Goal: Information Seeking & Learning: Learn about a topic

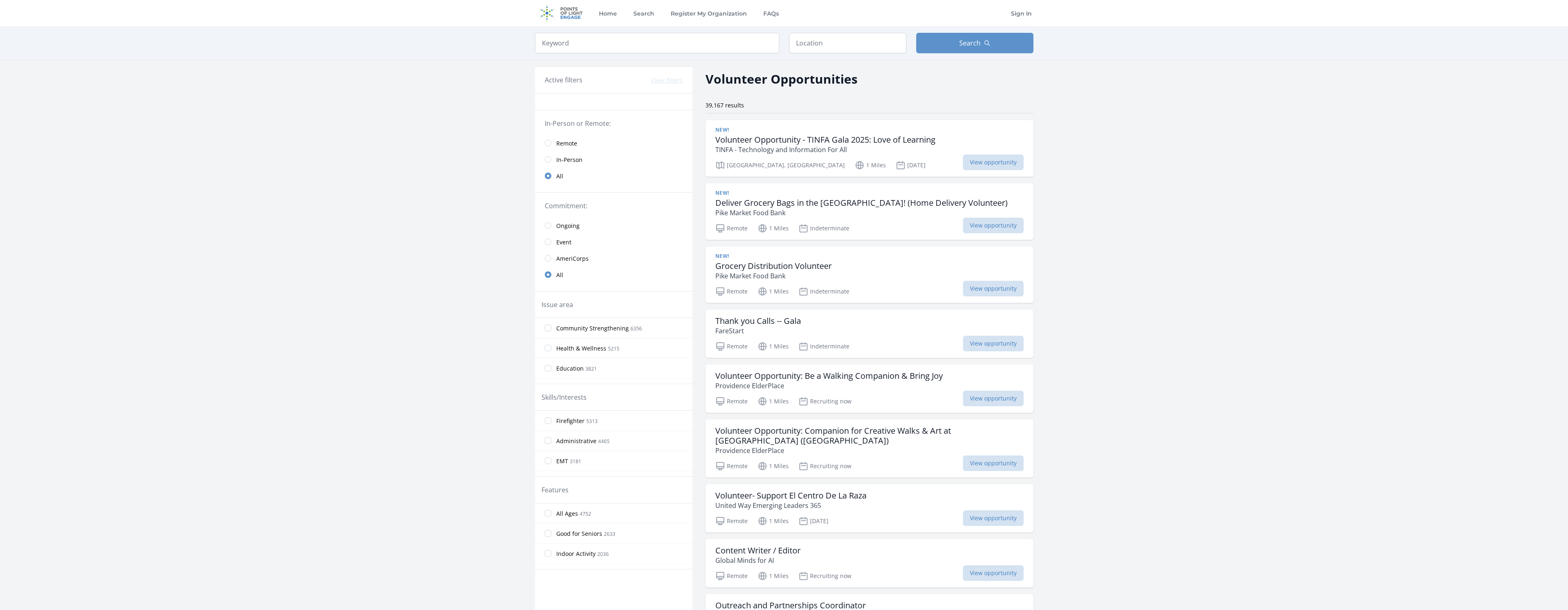
click at [551, 142] on link "Remote" at bounding box center [613, 143] width 157 height 16
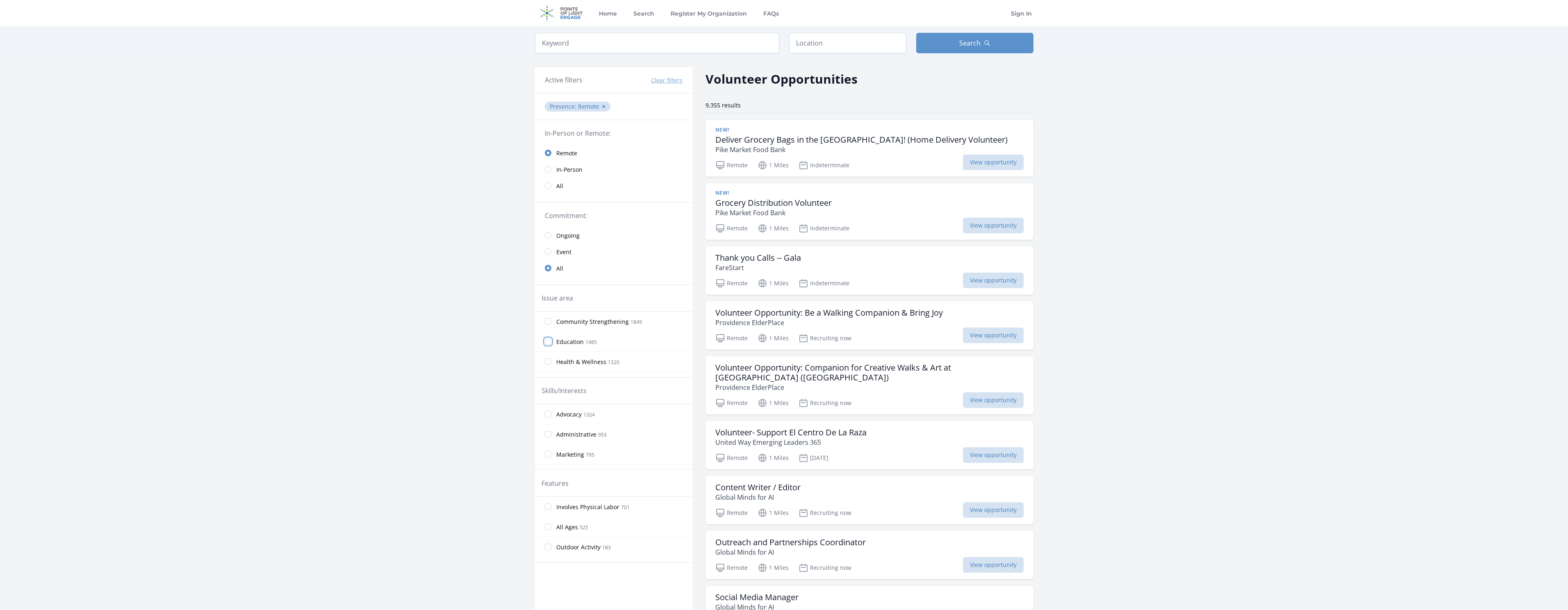
click at [549, 342] on input "Education 1485" at bounding box center [548, 342] width 7 height 7
click at [547, 340] on input "Education 1485" at bounding box center [548, 342] width 7 height 7
click at [547, 341] on input "Education 1485" at bounding box center [548, 342] width 7 height 7
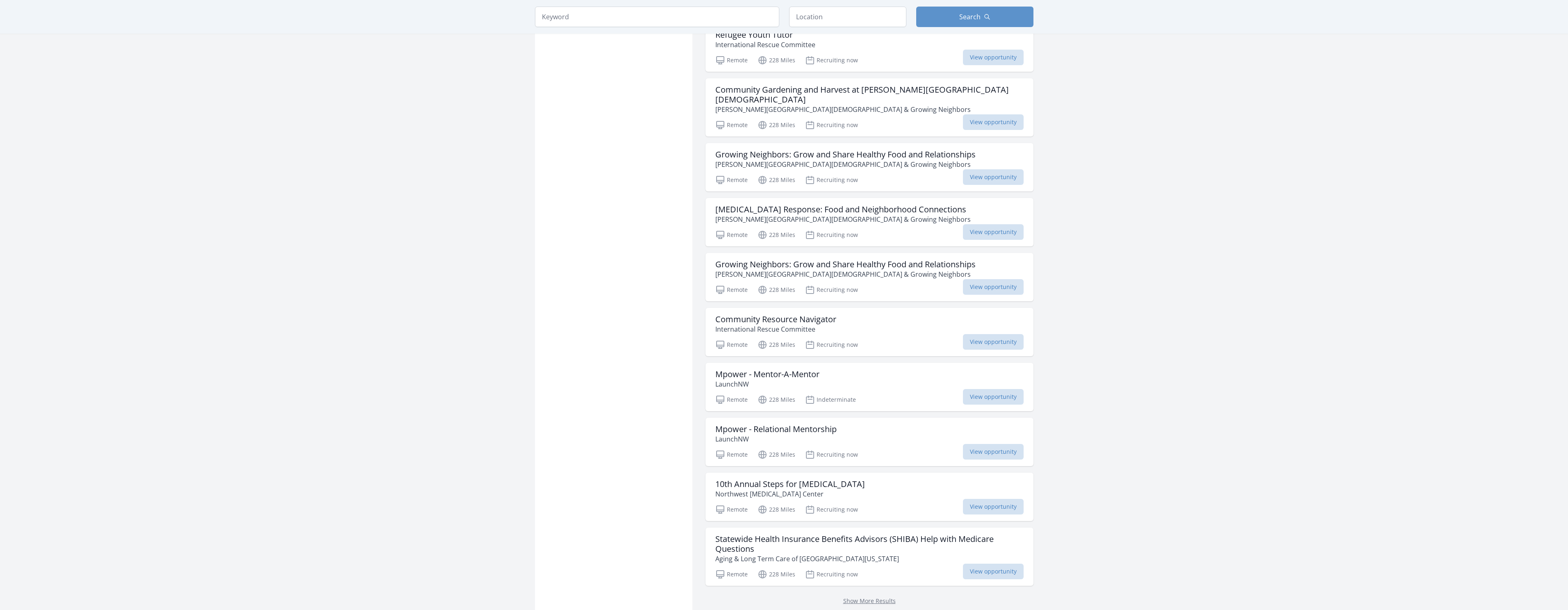
scroll to position [740, 0]
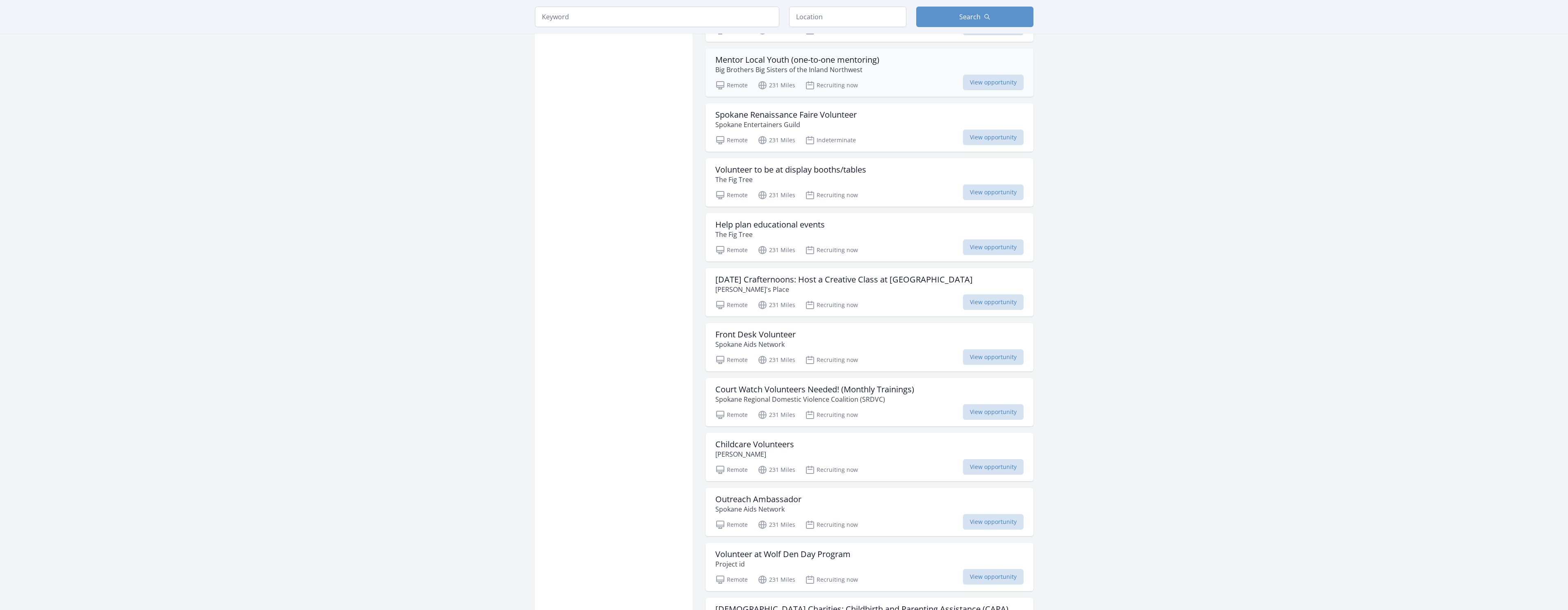
scroll to position [1878, 0]
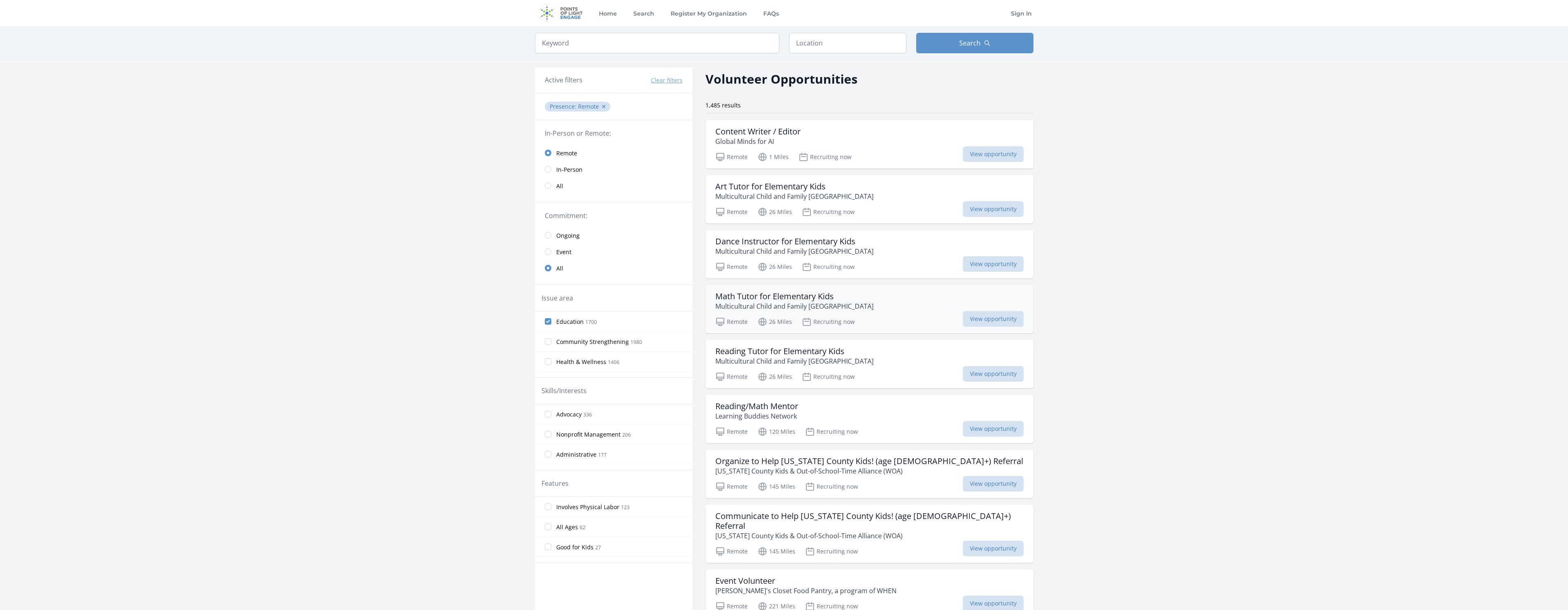
click at [780, 300] on h3 "Math Tutor for Elementary Kids" at bounding box center [794, 296] width 158 height 10
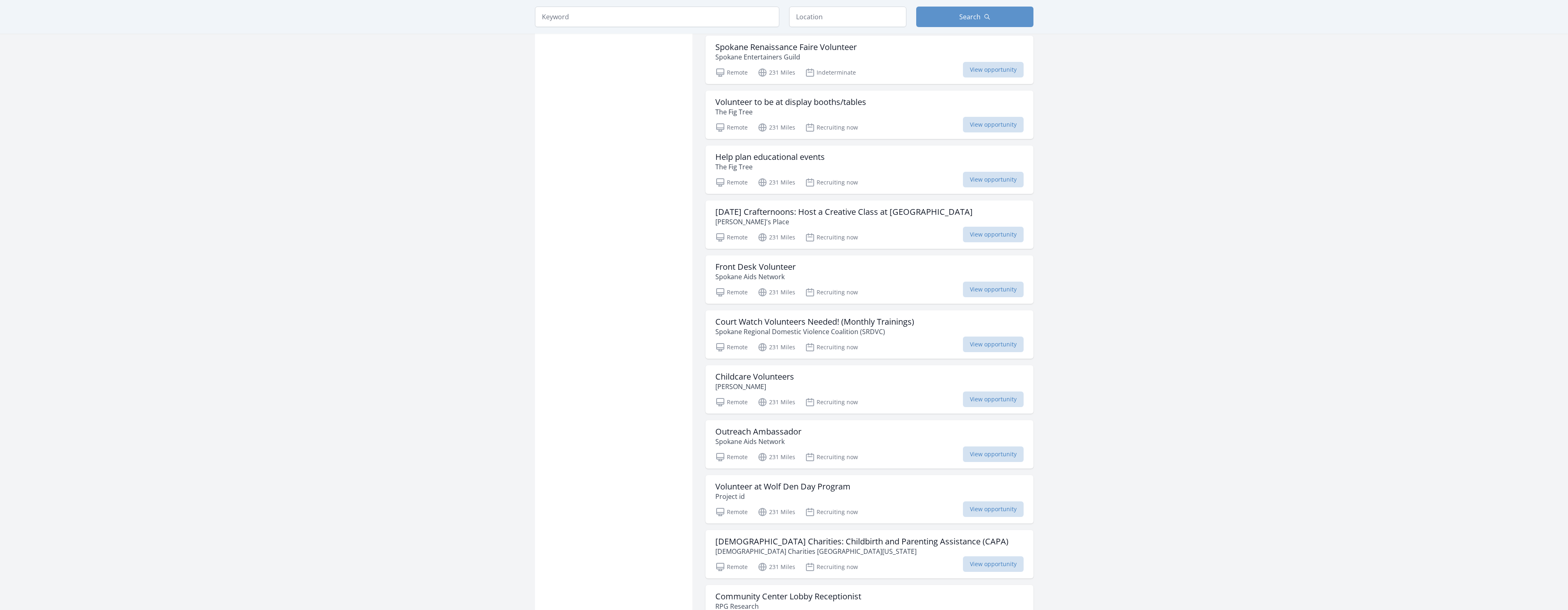
scroll to position [1767, 0]
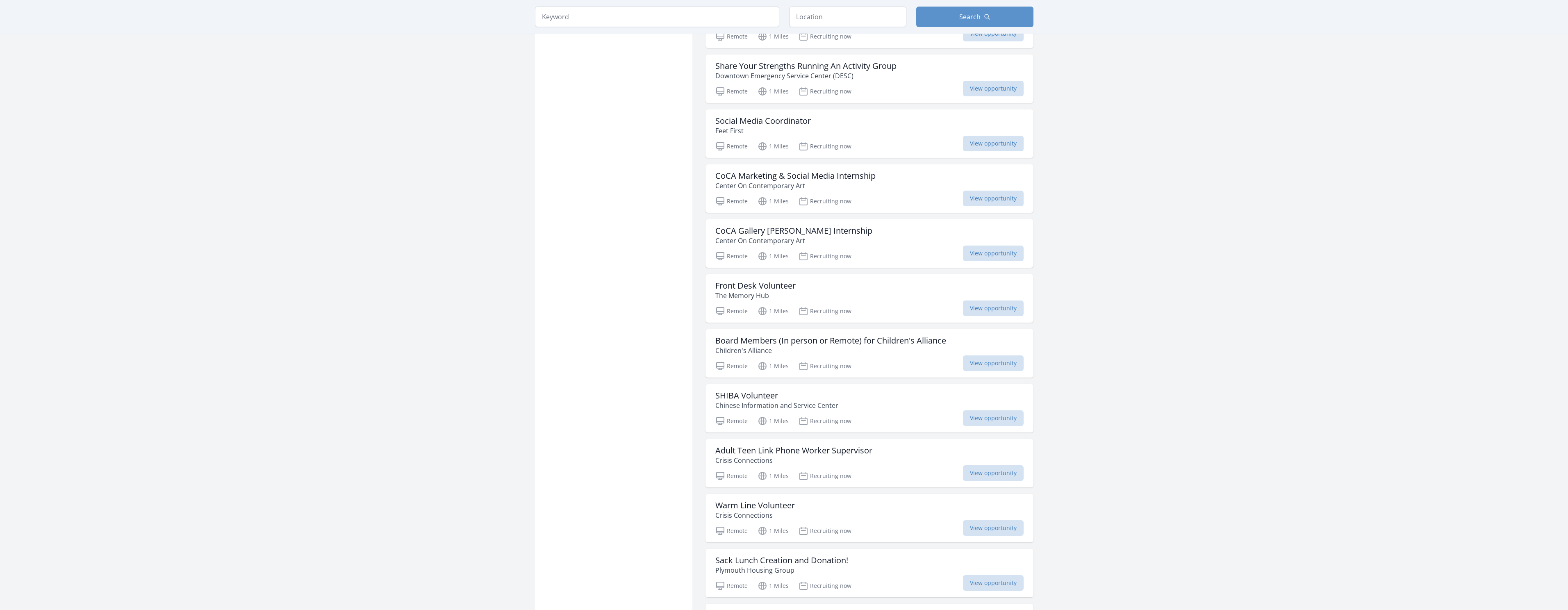
scroll to position [1878, 0]
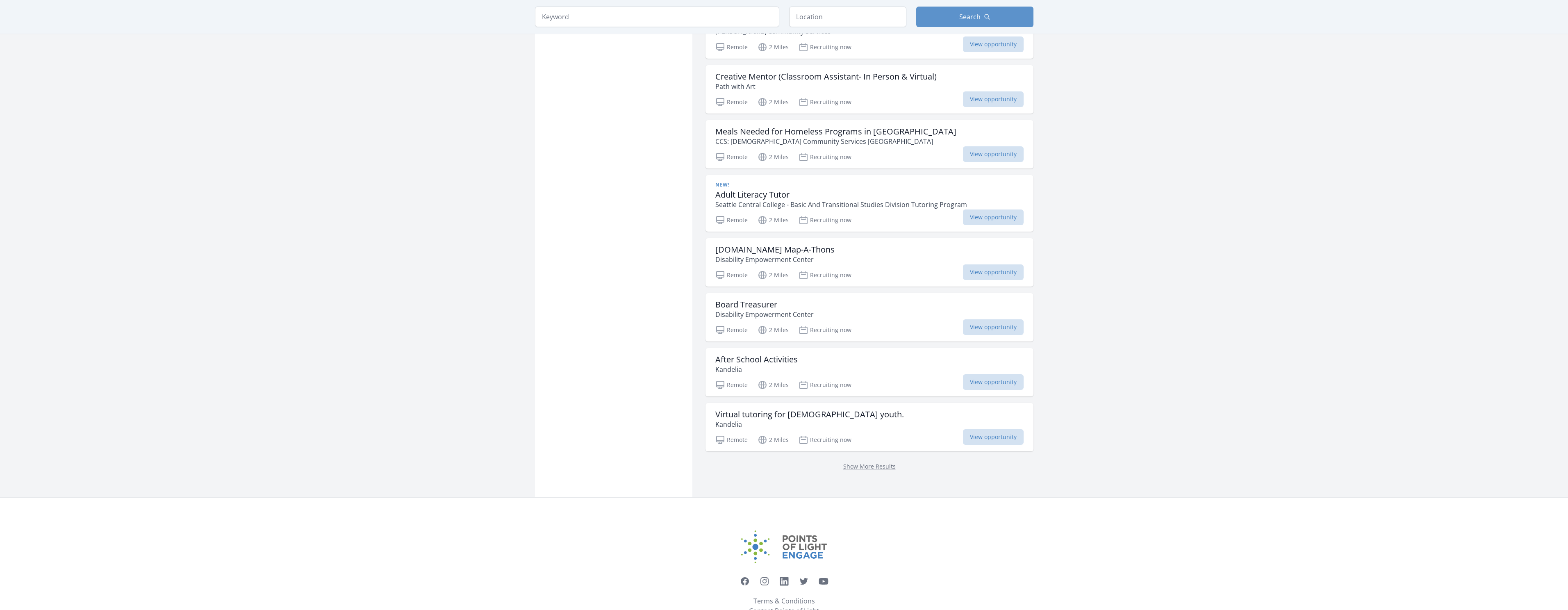
scroll to position [740, 0]
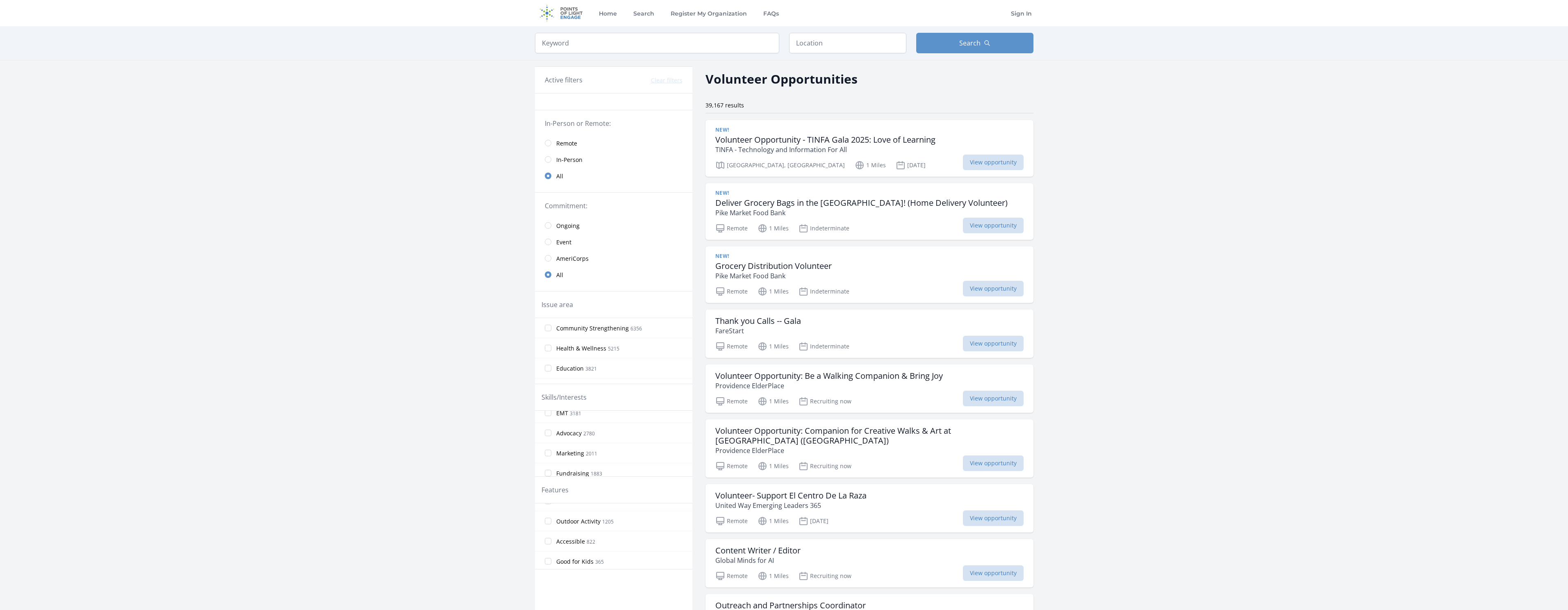
scroll to position [98, 0]
click at [548, 556] on input "Good for Kids 365" at bounding box center [548, 556] width 7 height 7
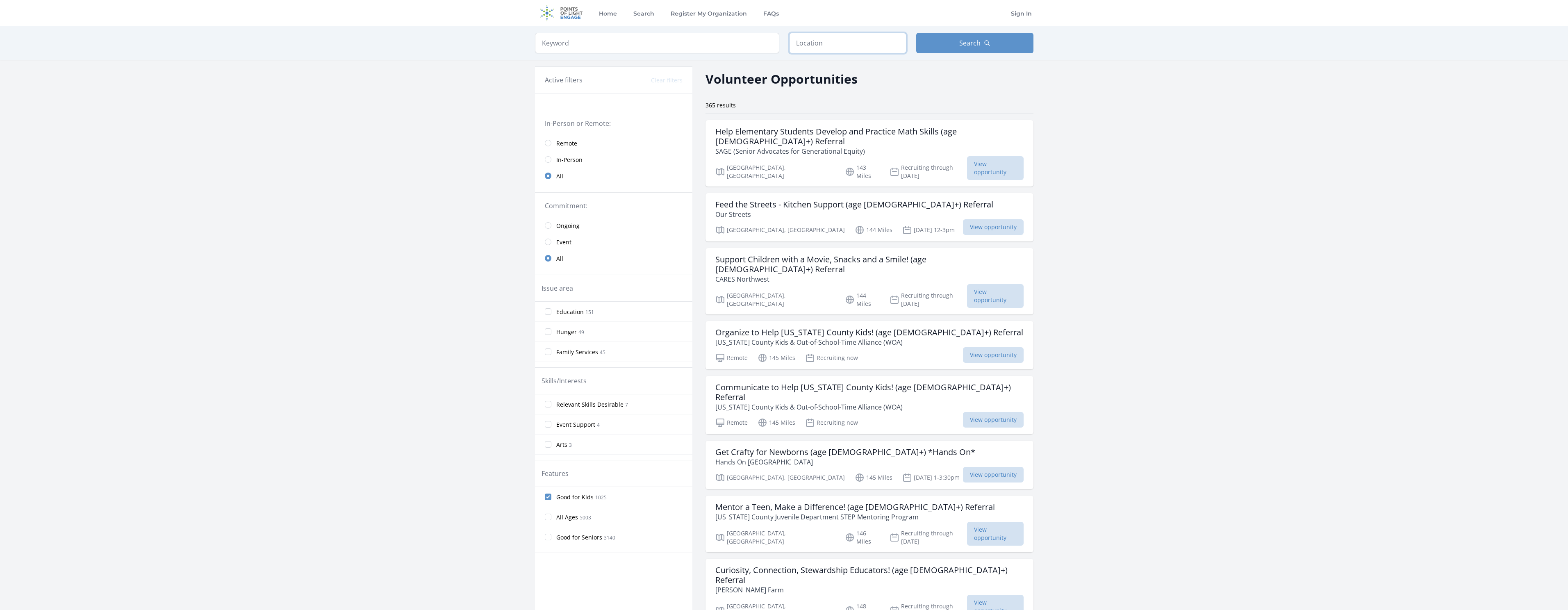
click at [821, 41] on input "text" at bounding box center [848, 43] width 117 height 21
type input "Bothell, WA, USA"
click at [940, 49] on button "Search" at bounding box center [975, 43] width 117 height 21
click at [960, 43] on span "Search" at bounding box center [970, 43] width 21 height 10
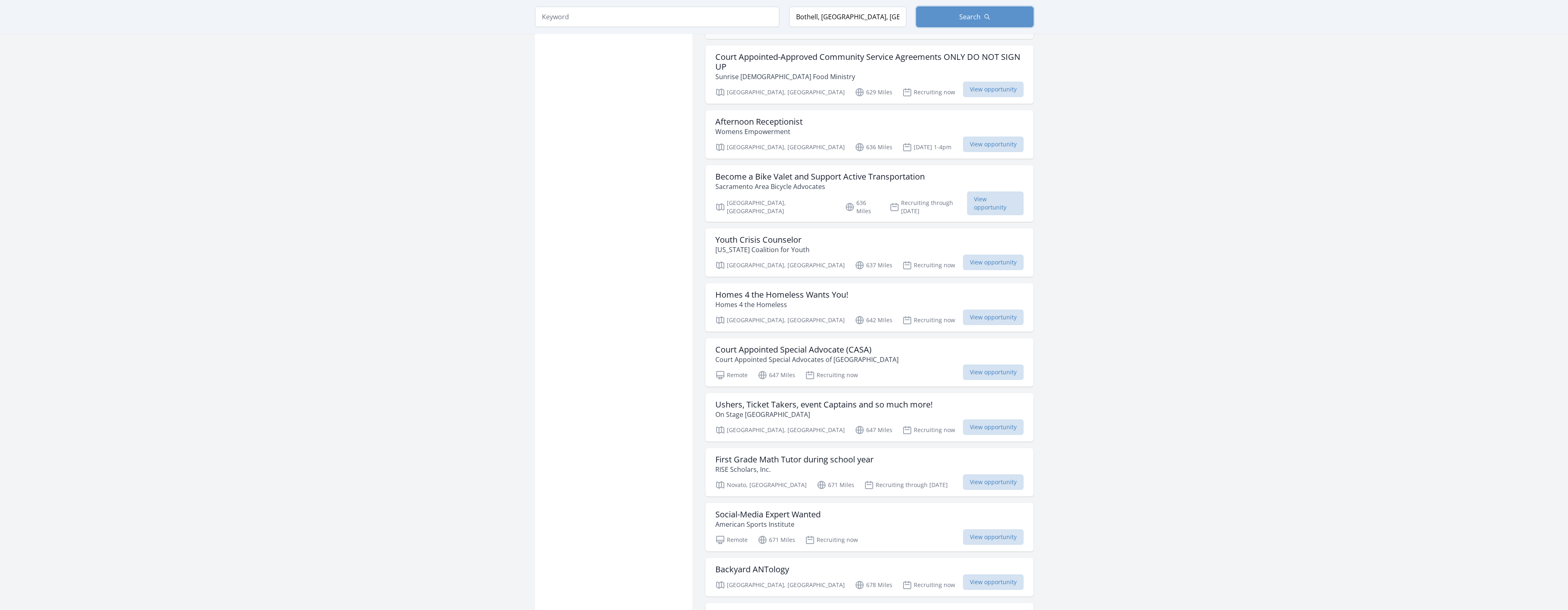
scroll to position [656, 0]
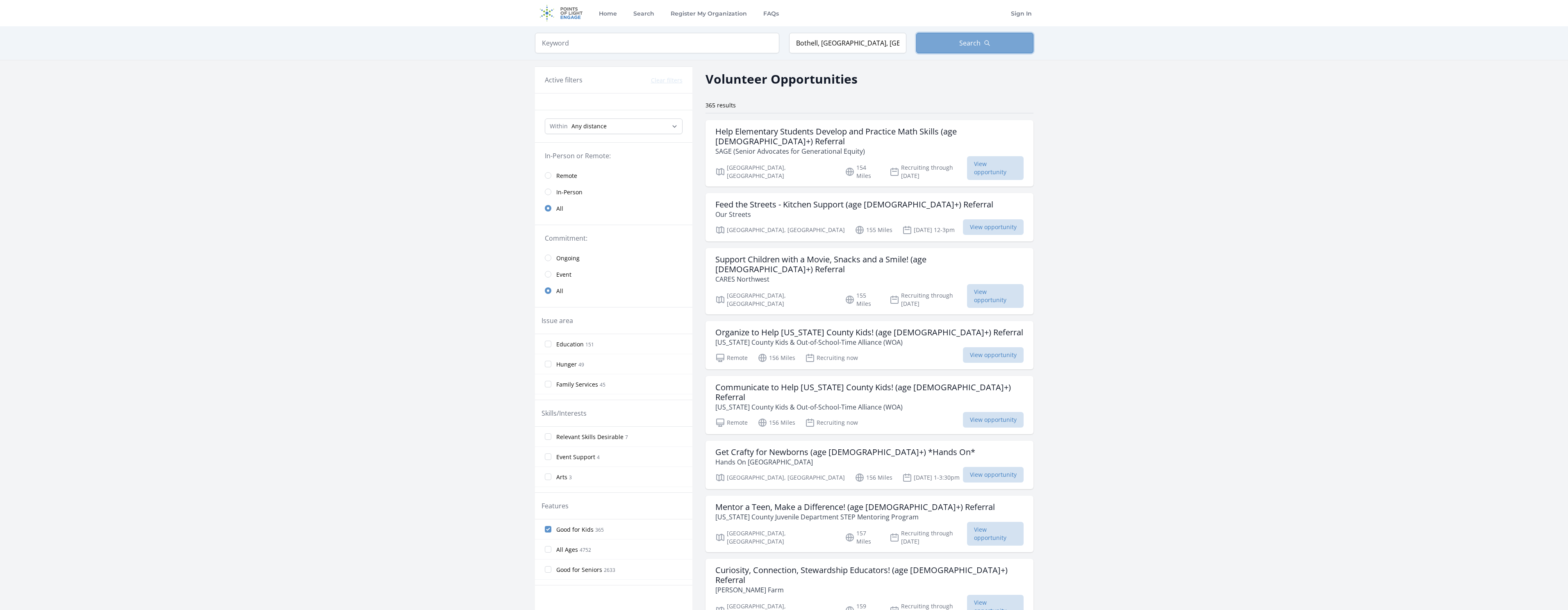
click at [960, 48] on button "Search" at bounding box center [975, 43] width 117 height 21
click at [699, 44] on input "search" at bounding box center [657, 43] width 244 height 21
click at [563, 12] on img at bounding box center [561, 13] width 53 height 26
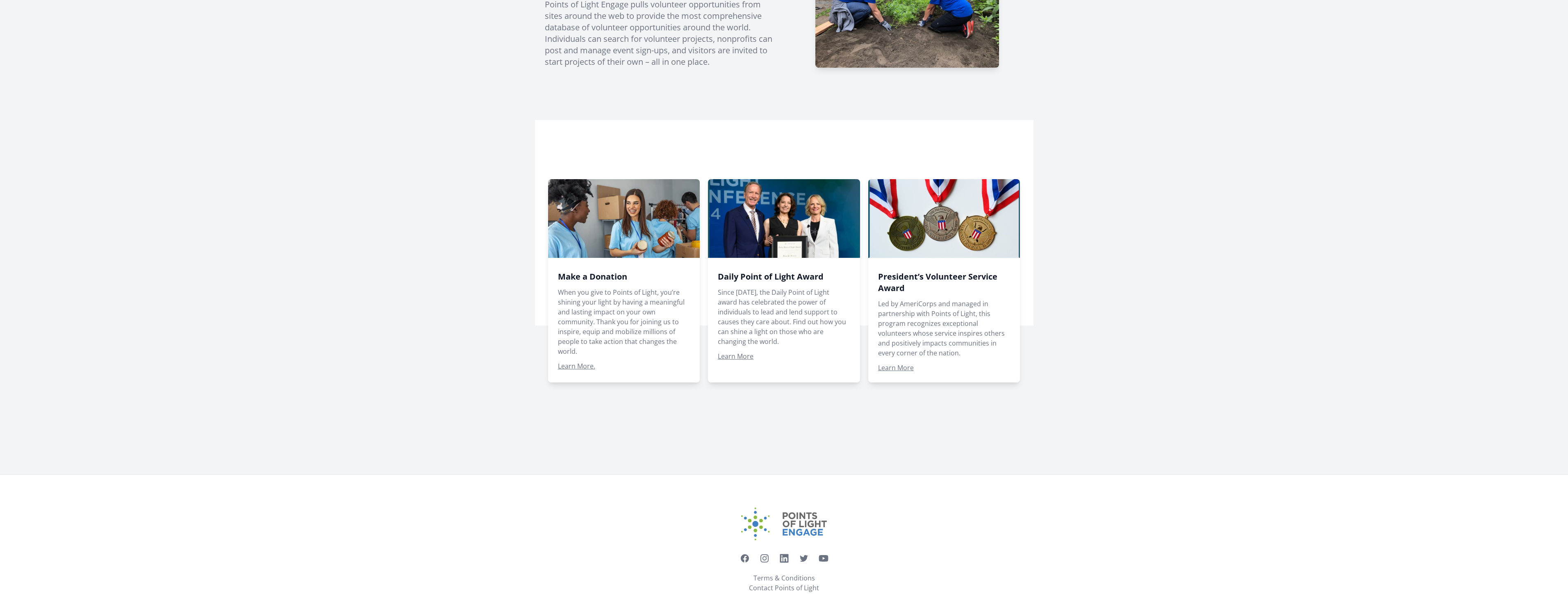
scroll to position [414, 0]
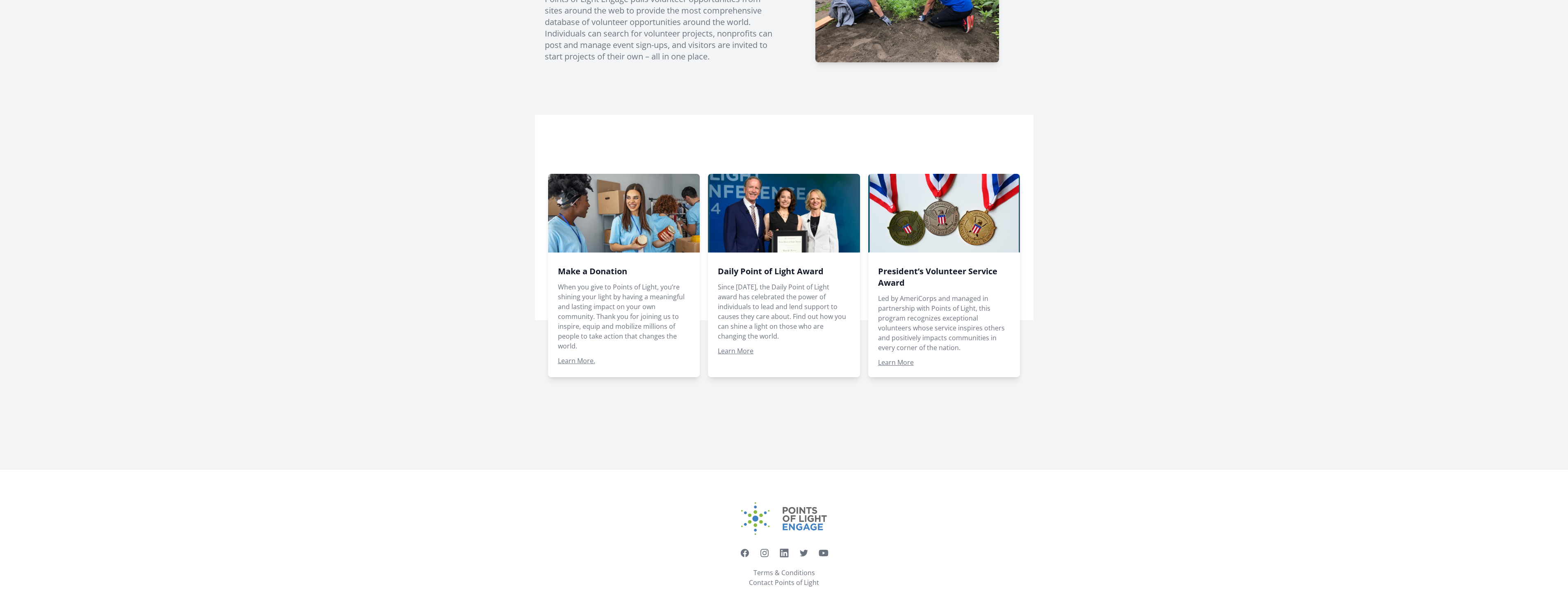
click at [921, 235] on span at bounding box center [944, 275] width 152 height 203
